Goal: Find specific page/section: Find specific page/section

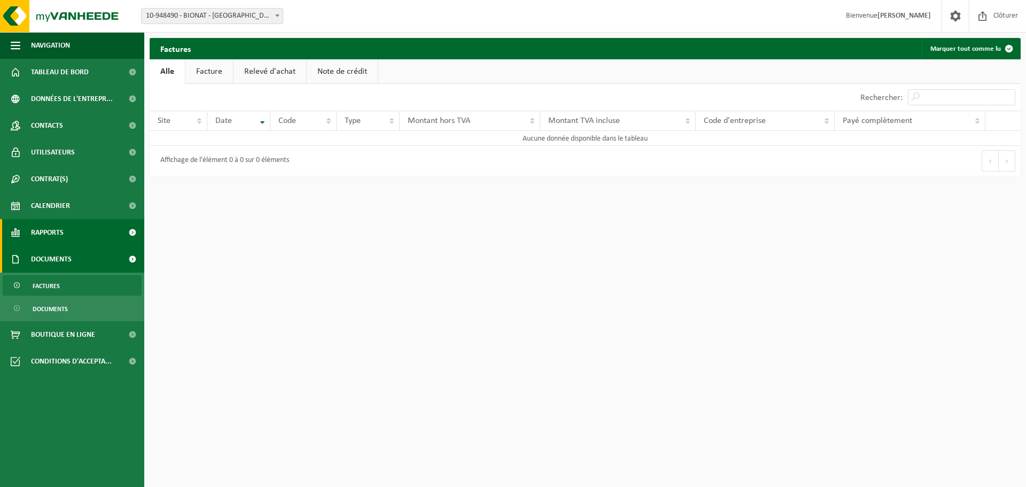
click at [55, 230] on span "Rapports" at bounding box center [47, 232] width 33 height 27
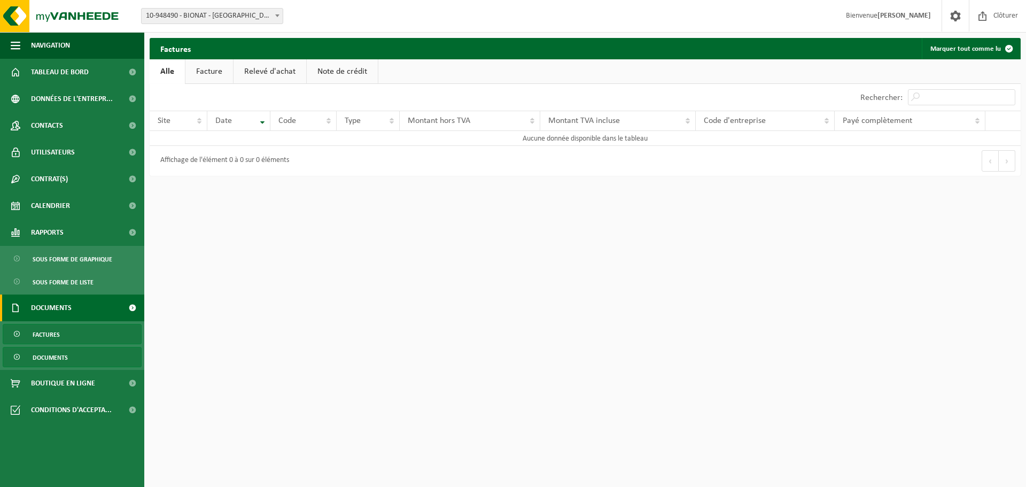
click at [47, 354] on span "Documents" at bounding box center [50, 357] width 35 height 20
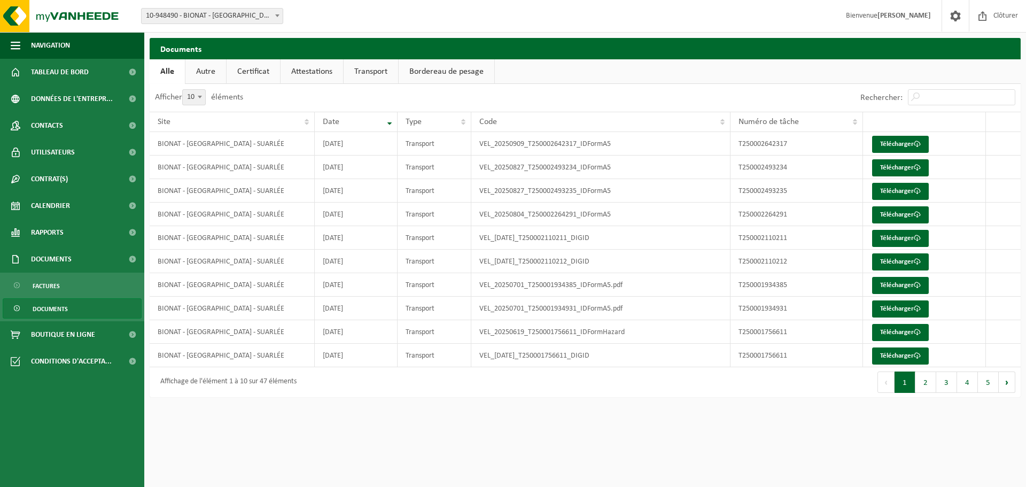
click at [250, 66] on link "Certificat" at bounding box center [253, 71] width 53 height 25
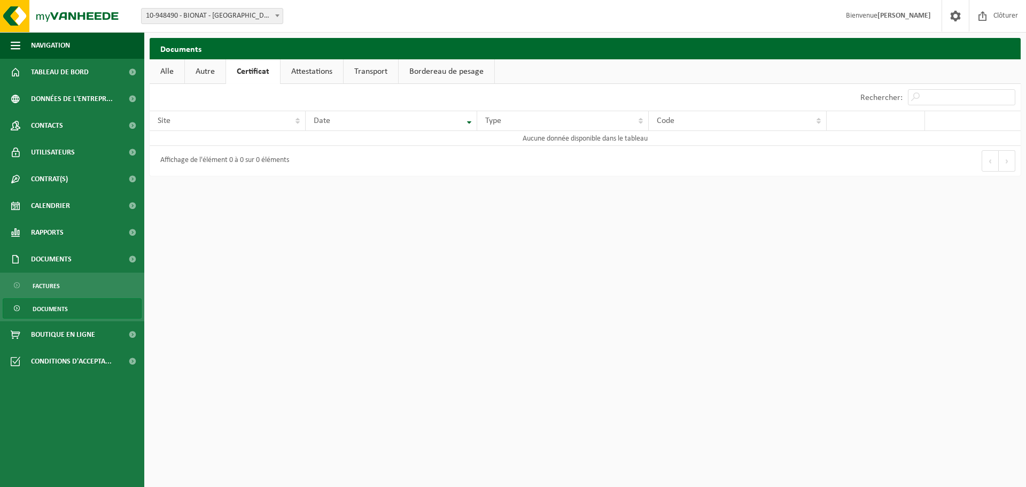
click at [306, 70] on link "Attestations" at bounding box center [312, 71] width 63 height 25
click at [56, 73] on span "Tableau de bord" at bounding box center [60, 72] width 58 height 27
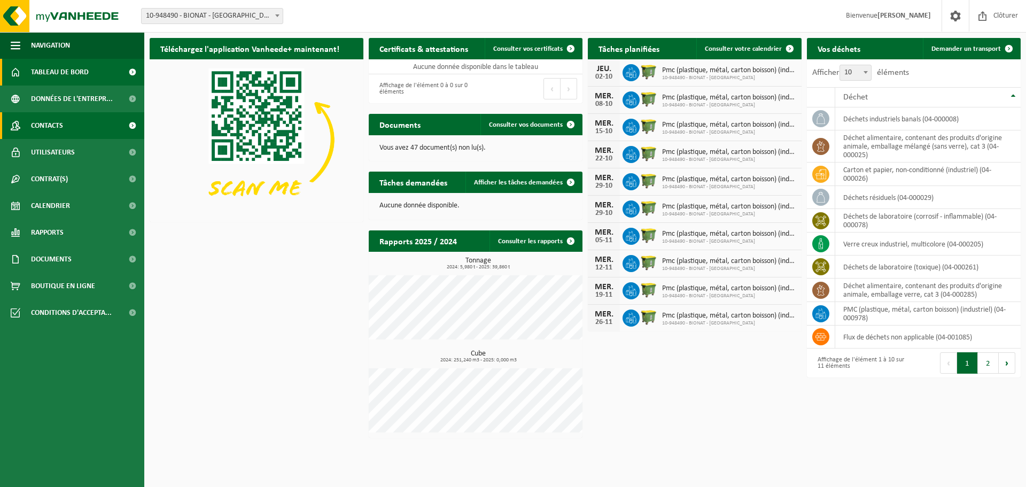
click at [58, 127] on span "Contacts" at bounding box center [47, 125] width 32 height 27
click at [547, 239] on link "Consulter les rapports" at bounding box center [536, 240] width 92 height 21
